Goal: Check status

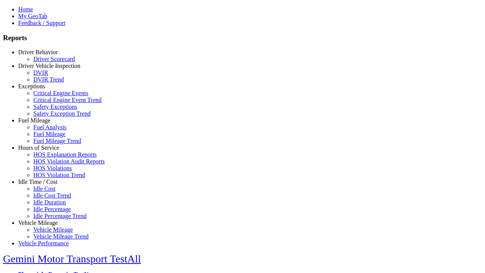
click at [44, 219] on link "Vehicle Mileage" at bounding box center [37, 222] width 39 height 6
click at [49, 233] on link "Vehicle Mileage Trend" at bounding box center [60, 236] width 55 height 6
select select "**********"
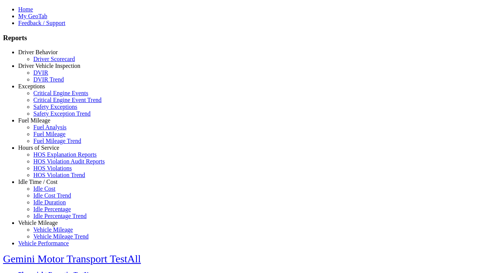
type input "**********"
